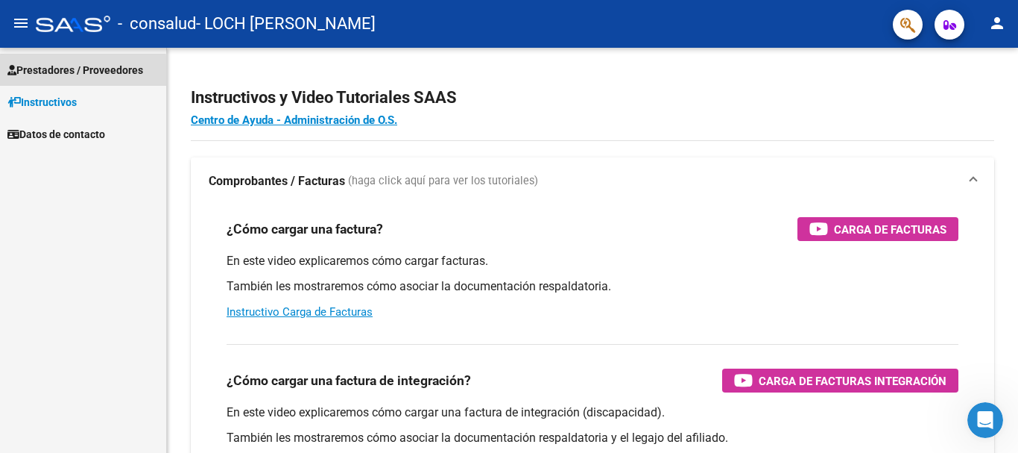
click at [78, 72] on span "Prestadores / Proveedores" at bounding box center [75, 70] width 136 height 16
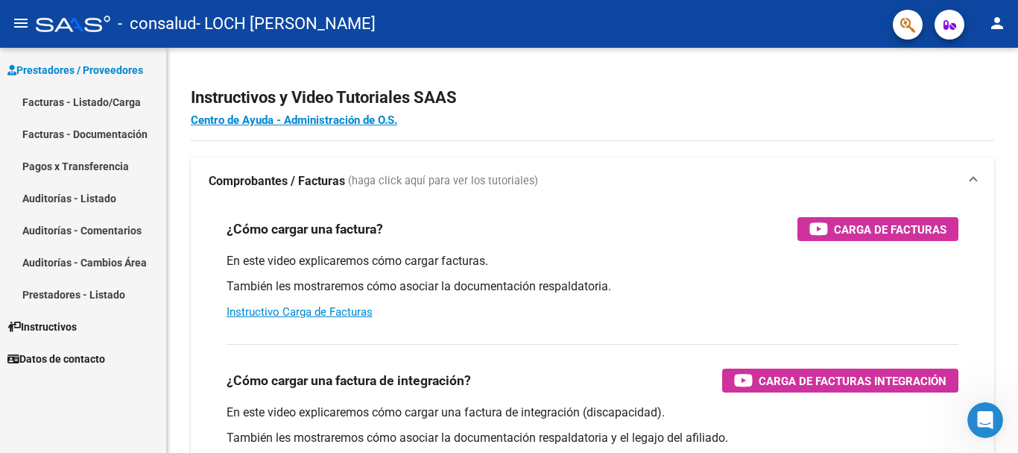
click at [75, 129] on link "Facturas - Documentación" at bounding box center [83, 134] width 166 height 32
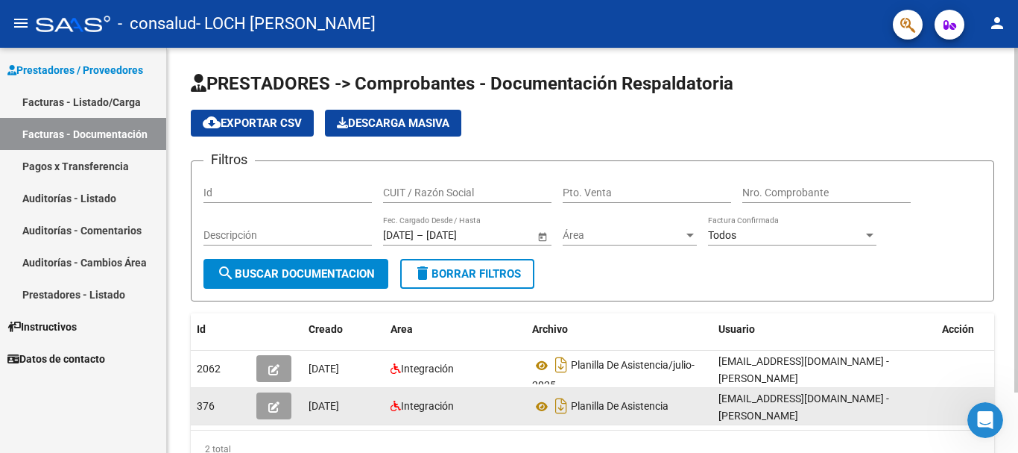
drag, startPoint x: 919, startPoint y: 424, endPoint x: 960, endPoint y: 407, distance: 44.4
click at [947, 424] on datatable-body "2062 [DATE] Integración Planilla De Asistencia/julio-2025 [EMAIL_ADDRESS][DOMAI…" at bounding box center [593, 389] width 804 height 79
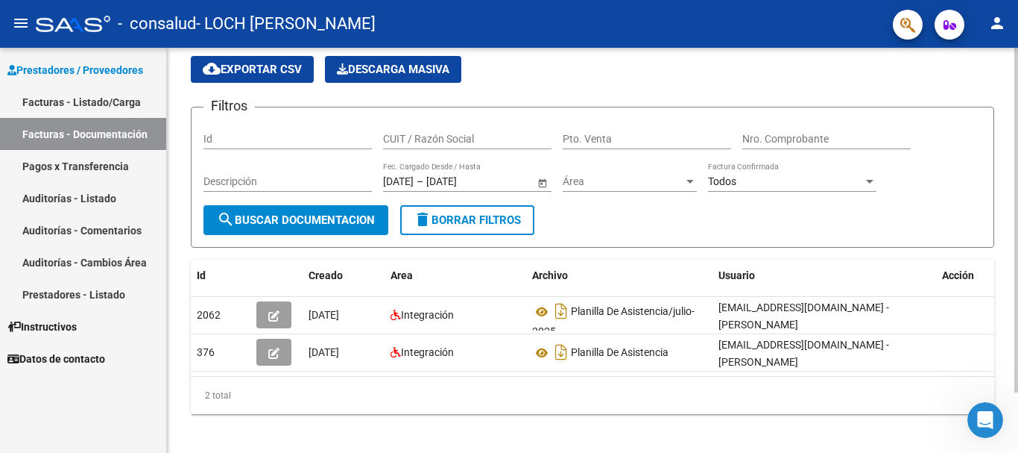
scroll to position [61, 0]
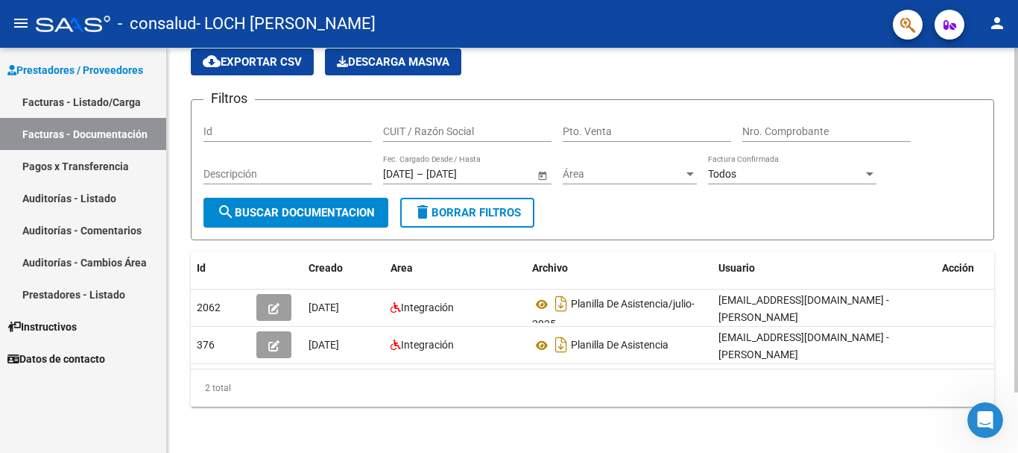
click at [1013, 336] on div "PRESTADORES -> Comprobantes - Documentación Respaldatoria cloud_download Export…" at bounding box center [594, 220] width 855 height 467
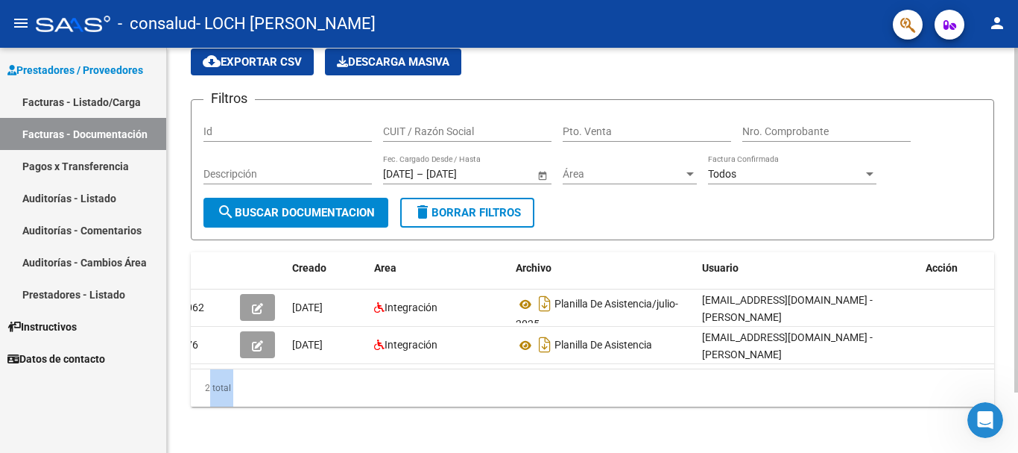
click at [987, 377] on div "2 total" at bounding box center [593, 387] width 804 height 37
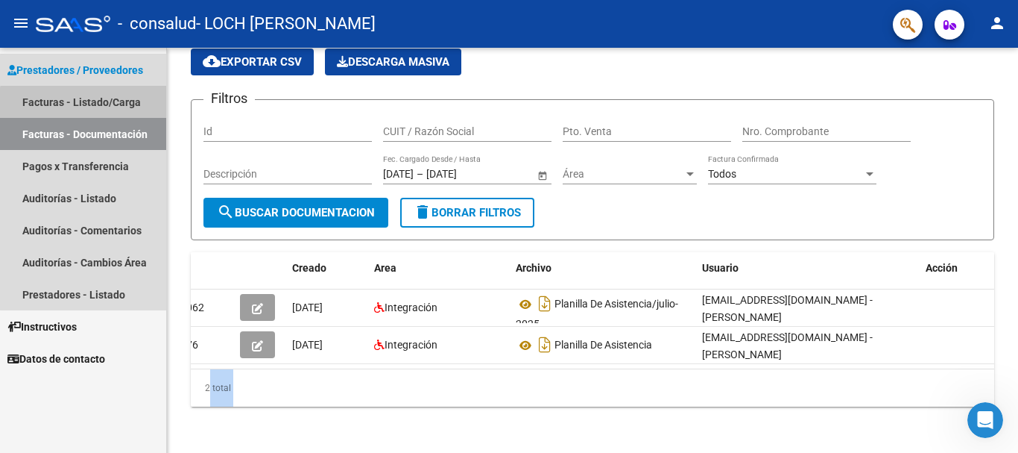
click at [86, 104] on link "Facturas - Listado/Carga" at bounding box center [83, 102] width 166 height 32
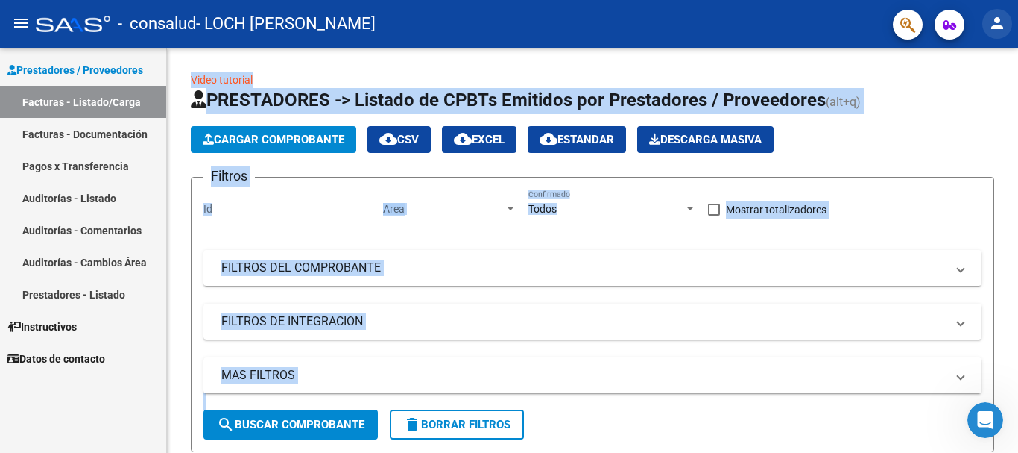
click at [999, 25] on mat-icon "person" at bounding box center [998, 23] width 18 height 18
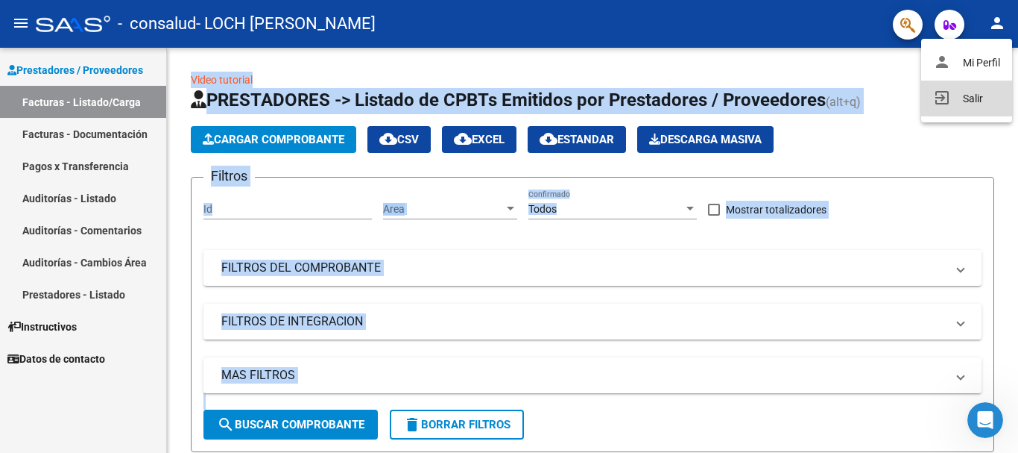
click at [976, 98] on button "exit_to_app Salir" at bounding box center [967, 99] width 91 height 36
